Goal: Navigation & Orientation: Find specific page/section

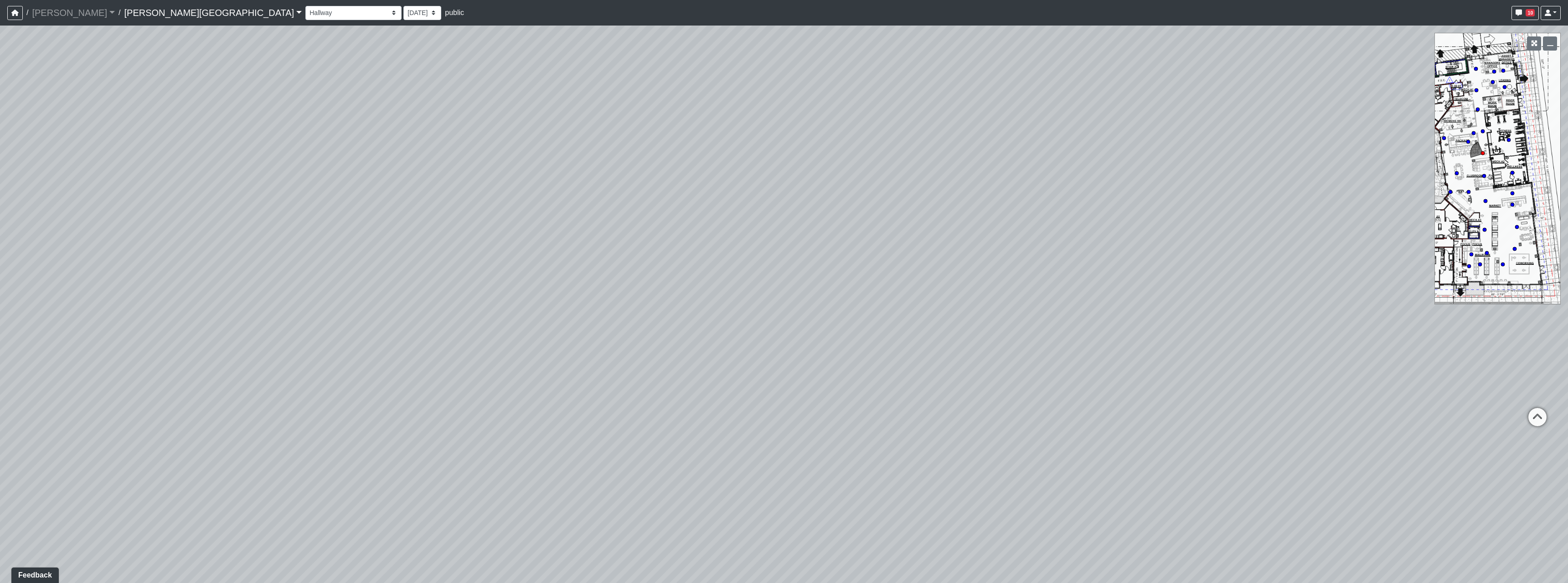
drag, startPoint x: 727, startPoint y: 330, endPoint x: 1551, endPoint y: 294, distance: 824.8
click at [1567, 298] on div "Loading... Bar Loading... Seating Loading... Pool Courtyard Entry 1 Loading... …" at bounding box center [784, 304] width 1568 height 557
drag, startPoint x: 312, startPoint y: 322, endPoint x: 1459, endPoint y: 298, distance: 1147.3
click at [1459, 298] on div "Loading... Bar Loading... Seating Loading... Pool Courtyard Entry 1 Loading... …" at bounding box center [784, 304] width 1568 height 557
click at [548, 333] on icon at bounding box center [550, 341] width 28 height 28
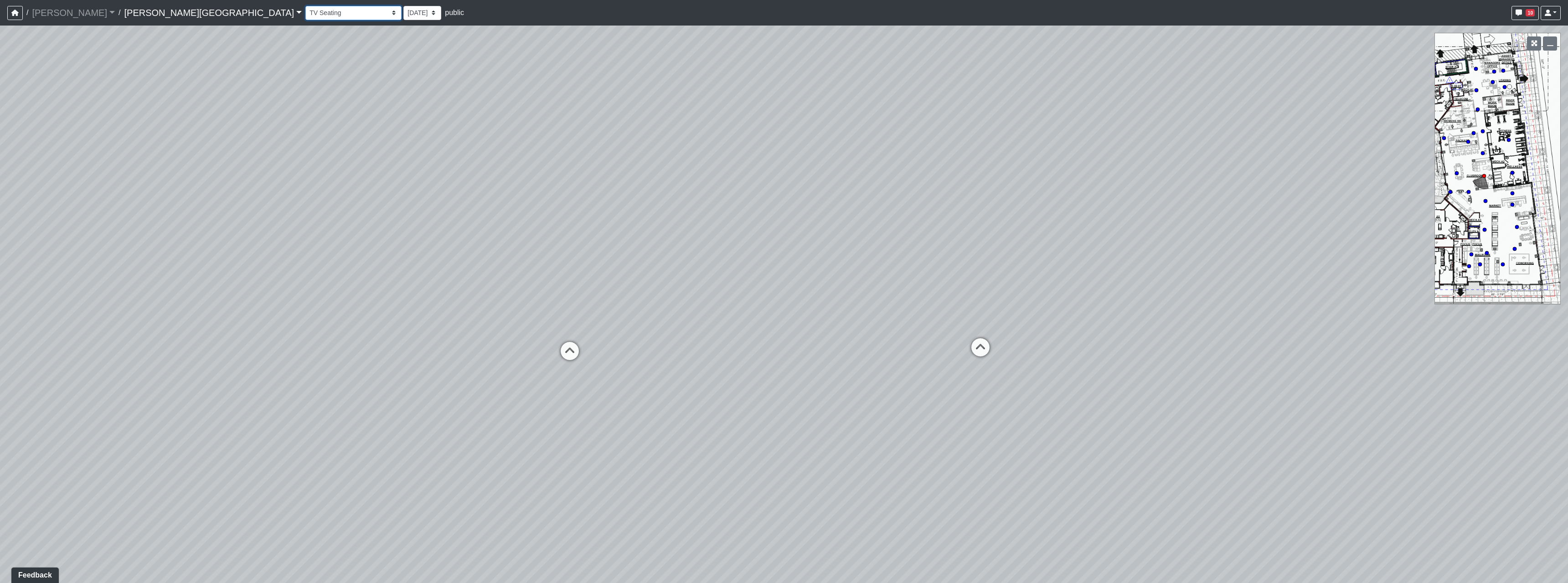
click at [305, 19] on select "Hallway Hospitality Bar Package Room Package Room Entry Pool Courtyard Entry 1 …" at bounding box center [354, 13] width 96 height 14
click at [305, 6] on select "Hallway Hospitality Bar Package Room Package Room Entry Pool Courtyard Entry 1 …" at bounding box center [354, 13] width 96 height 14
select select "noywS8pJGX5Hu5rMfcoUyV"
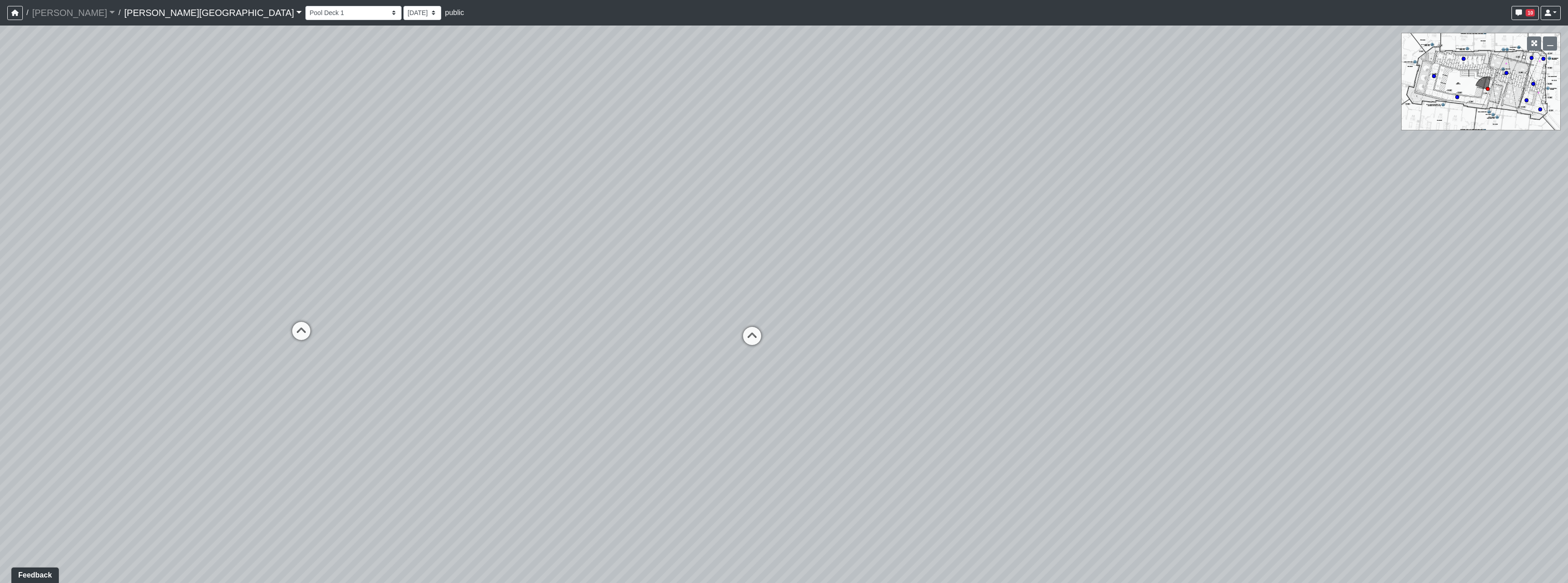
drag, startPoint x: 924, startPoint y: 361, endPoint x: 226, endPoint y: 359, distance: 698.0
click at [226, 359] on div "Loading... Bar Loading... Seating Loading... Pool Courtyard Entry 1 Loading... …" at bounding box center [784, 304] width 1568 height 557
drag, startPoint x: 955, startPoint y: 386, endPoint x: 31, endPoint y: 247, distance: 934.4
click at [14, 244] on div "Loading... Bar Loading... Seating Loading... Pool Courtyard Entry 1 Loading... …" at bounding box center [784, 304] width 1568 height 557
drag, startPoint x: 946, startPoint y: 337, endPoint x: 1564, endPoint y: 432, distance: 625.3
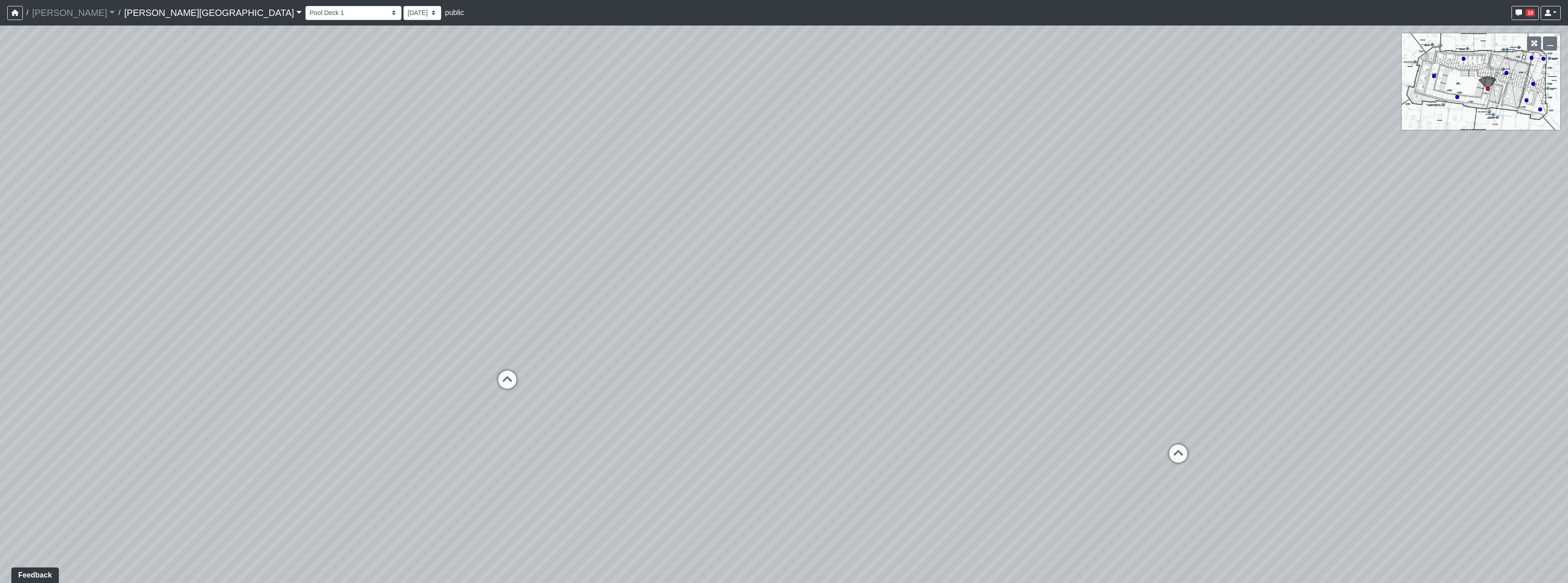
click at [1564, 432] on div "Loading... Bar Loading... Seating Loading... Pool Courtyard Entry 1 Loading... …" at bounding box center [784, 304] width 1568 height 557
drag, startPoint x: 809, startPoint y: 358, endPoint x: 764, endPoint y: 362, distance: 45.2
click at [764, 364] on div "Loading... Bar Loading... Seating Loading... Pool Courtyard Entry 1 Loading... …" at bounding box center [784, 304] width 1568 height 557
drag, startPoint x: 738, startPoint y: 283, endPoint x: 1234, endPoint y: 235, distance: 498.3
click at [1234, 235] on div "Loading... Bar Loading... Seating Loading... Pool Courtyard Entry 1 Loading... …" at bounding box center [784, 304] width 1568 height 557
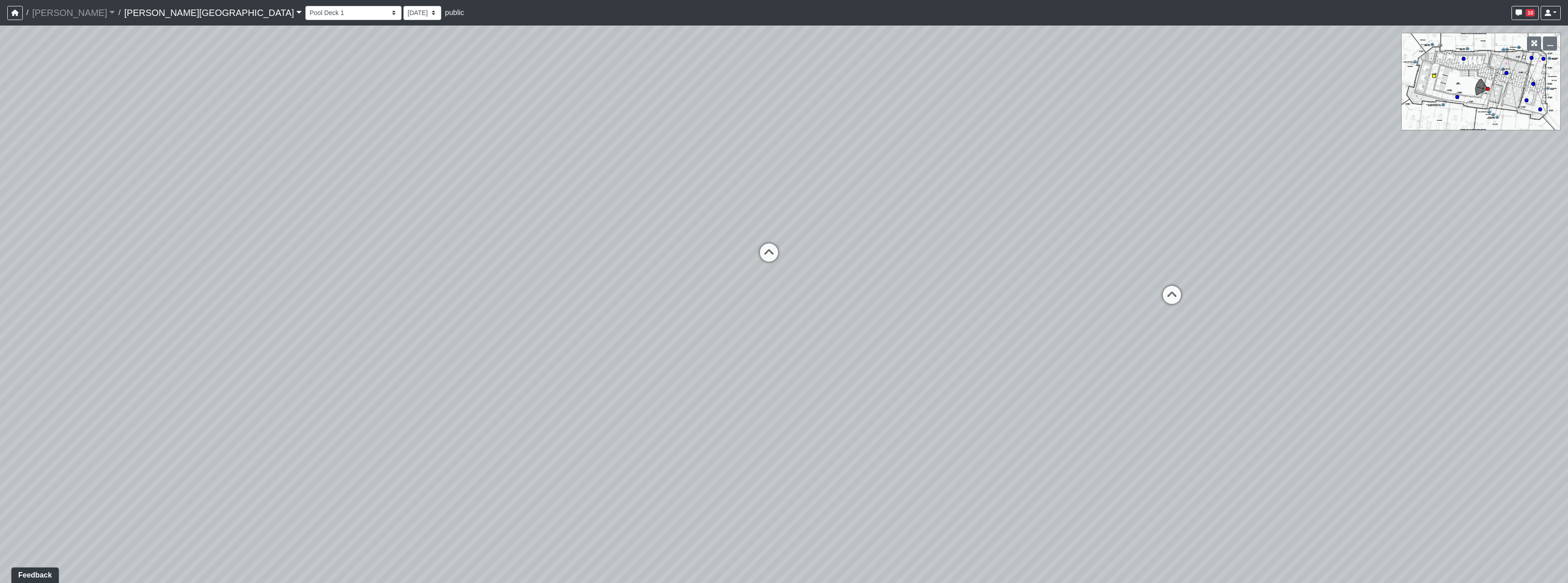
drag, startPoint x: 555, startPoint y: 242, endPoint x: 1398, endPoint y: 258, distance: 843.2
click at [1398, 258] on div "Loading... Bar Loading... Seating Loading... Pool Courtyard Entry 1 Loading... …" at bounding box center [784, 304] width 1568 height 557
drag, startPoint x: 819, startPoint y: 222, endPoint x: 1401, endPoint y: 196, distance: 582.6
click at [1423, 192] on div "Loading... Bar Loading... Seating Loading... Pool Courtyard Entry 1 Loading... …" at bounding box center [784, 304] width 1568 height 557
drag, startPoint x: 483, startPoint y: 237, endPoint x: 1357, endPoint y: 305, distance: 876.6
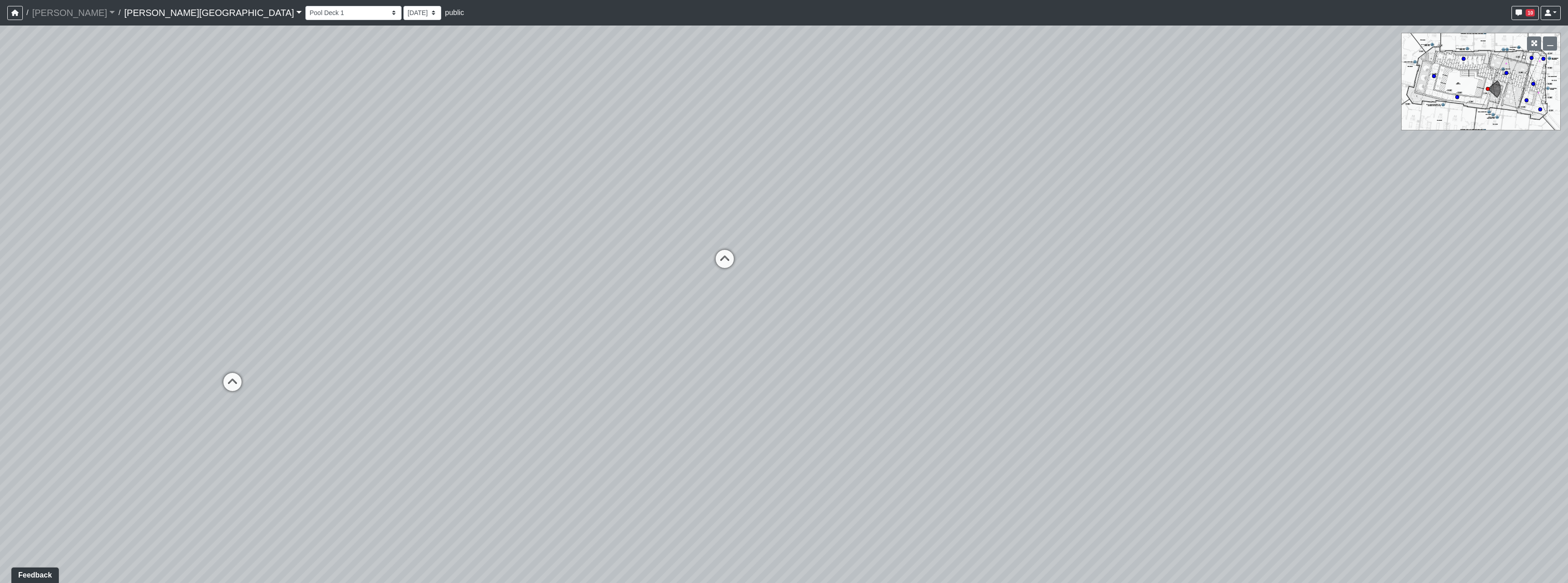
click at [1403, 310] on div "Loading... Bar Loading... Seating Loading... Pool Courtyard Entry 1 Loading... …" at bounding box center [784, 304] width 1568 height 557
drag, startPoint x: 610, startPoint y: 247, endPoint x: 1251, endPoint y: 255, distance: 641.0
click at [1251, 255] on div "Loading... Bar Loading... Seating Loading... Pool Courtyard Entry 1 Loading... …" at bounding box center [784, 304] width 1568 height 557
